Goal: Task Accomplishment & Management: Use online tool/utility

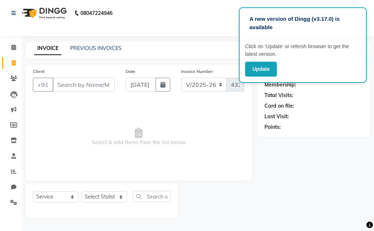
select select "7931"
select select "service"
click at [258, 68] on button "Update" at bounding box center [261, 69] width 32 height 15
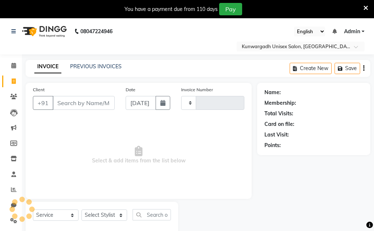
select select "service"
type input "4325"
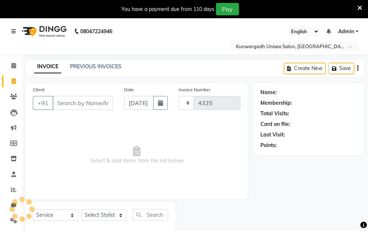
select select "7931"
click at [361, 7] on icon at bounding box center [360, 8] width 5 height 7
